Goal: Task Accomplishment & Management: Use online tool/utility

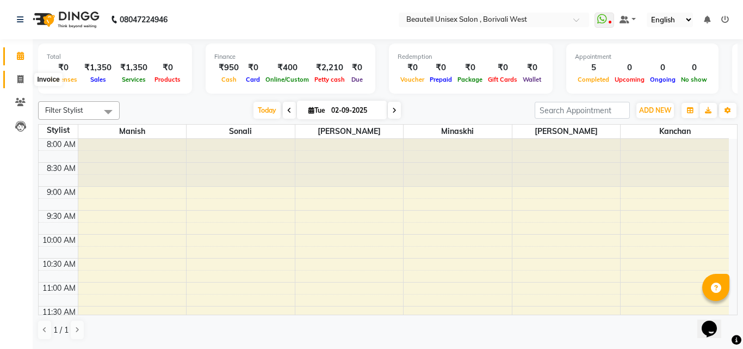
click at [21, 81] on icon at bounding box center [20, 79] width 6 height 8
select select "7692"
select select "service"
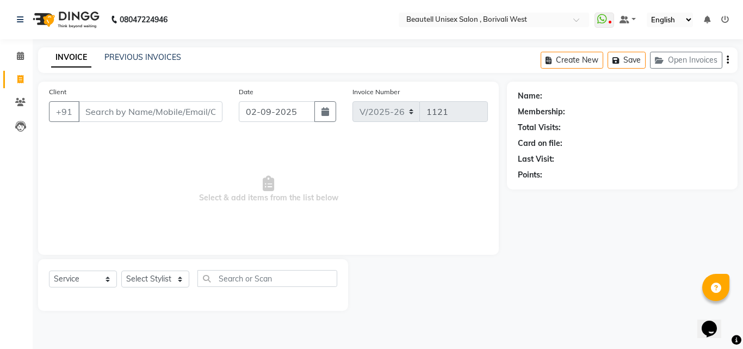
click at [89, 110] on input "Client" at bounding box center [150, 111] width 144 height 21
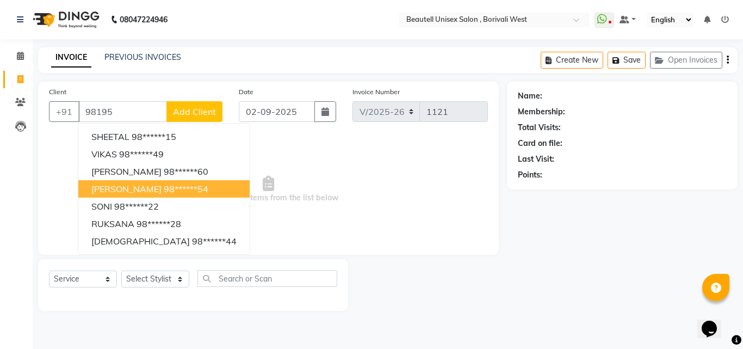
click at [116, 190] on span "[PERSON_NAME]" at bounding box center [126, 188] width 70 height 11
type input "98******54"
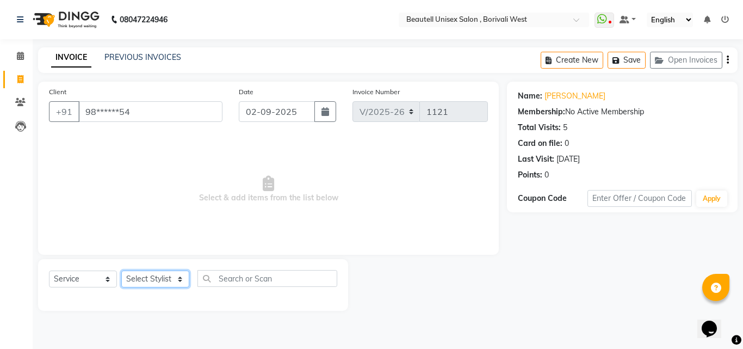
click at [180, 280] on select "Select Stylist [PERSON_NAME] [PERSON_NAME] [PERSON_NAME] [PERSON_NAME]" at bounding box center [155, 278] width 68 height 17
select select "68638"
click at [121, 270] on select "Select Stylist [PERSON_NAME] [PERSON_NAME] [PERSON_NAME] [PERSON_NAME]" at bounding box center [155, 278] width 68 height 17
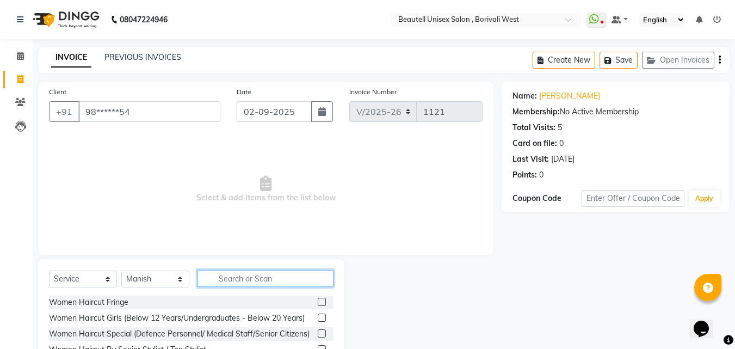
click at [221, 275] on input "text" at bounding box center [266, 278] width 136 height 17
type input "c"
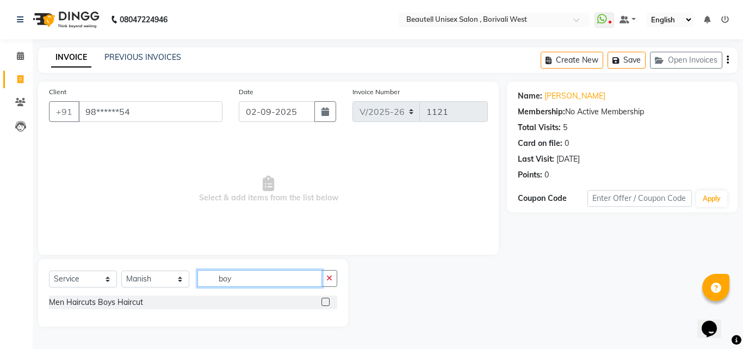
type input "boy"
click at [328, 299] on label at bounding box center [326, 302] width 8 height 8
click at [328, 299] on input "checkbox" at bounding box center [325, 302] width 7 height 7
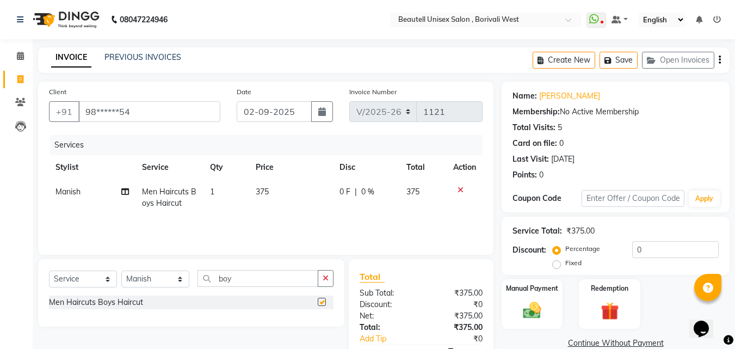
checkbox input "false"
click at [279, 186] on td "375" at bounding box center [291, 198] width 84 height 36
select select "68638"
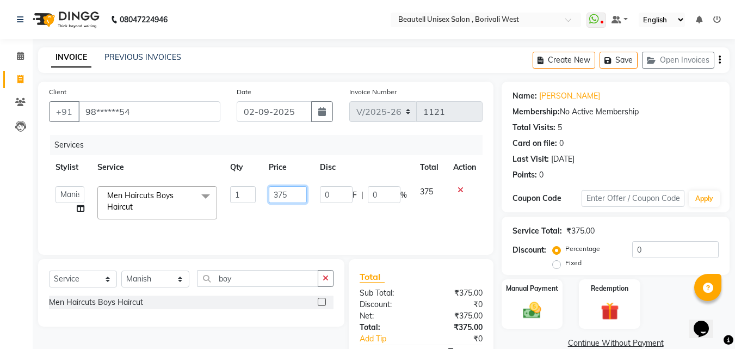
click at [290, 194] on input "375" at bounding box center [288, 194] width 38 height 17
type input "3"
type input "100"
click at [536, 304] on img at bounding box center [532, 310] width 30 height 22
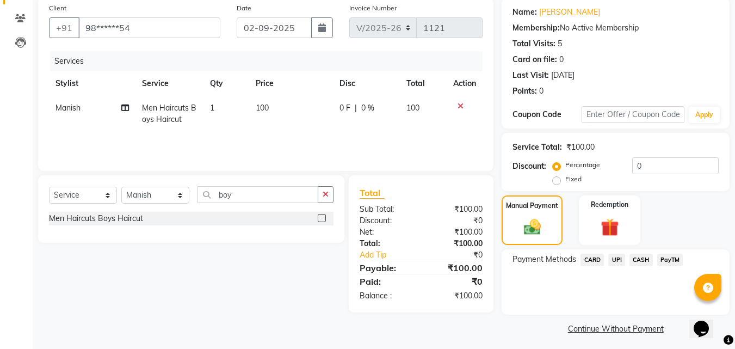
scroll to position [87, 0]
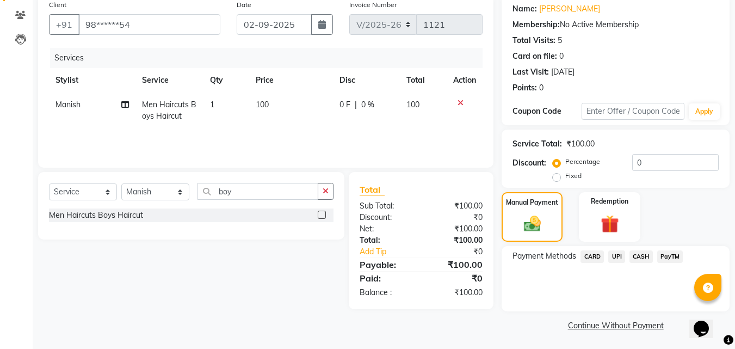
click at [645, 254] on span "CASH" at bounding box center [641, 256] width 23 height 13
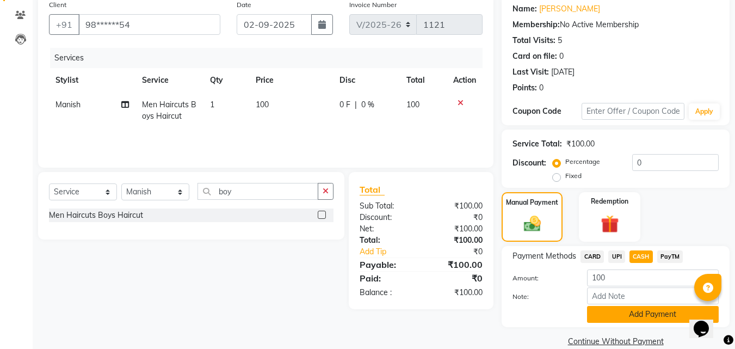
click at [655, 312] on button "Add Payment" at bounding box center [653, 314] width 132 height 17
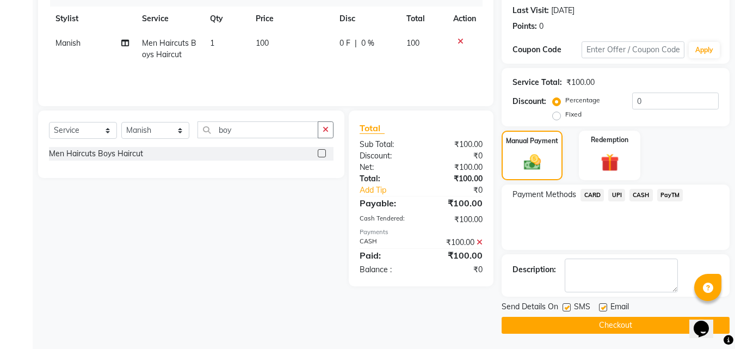
scroll to position [150, 0]
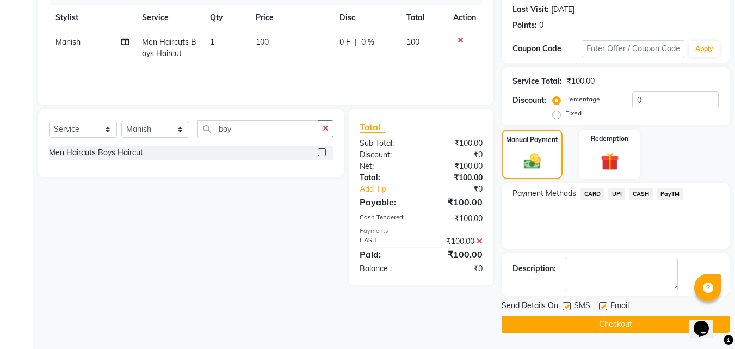
click at [568, 307] on label at bounding box center [567, 306] width 8 height 8
click at [568, 307] on input "checkbox" at bounding box center [566, 306] width 7 height 7
checkbox input "false"
click at [594, 324] on button "Checkout" at bounding box center [616, 324] width 228 height 17
